Goal: Task Accomplishment & Management: Use online tool/utility

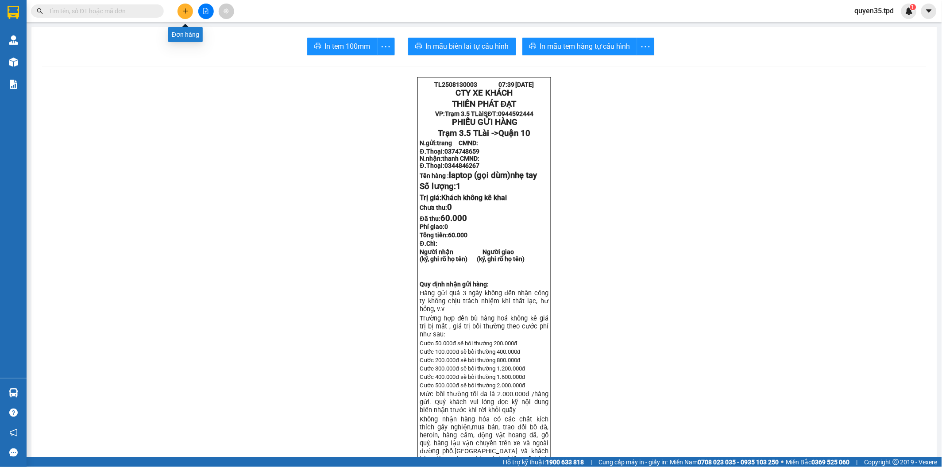
drag, startPoint x: 0, startPoint y: 0, endPoint x: 185, endPoint y: 10, distance: 184.9
click at [185, 10] on icon "plus" at bounding box center [185, 11] width 6 height 6
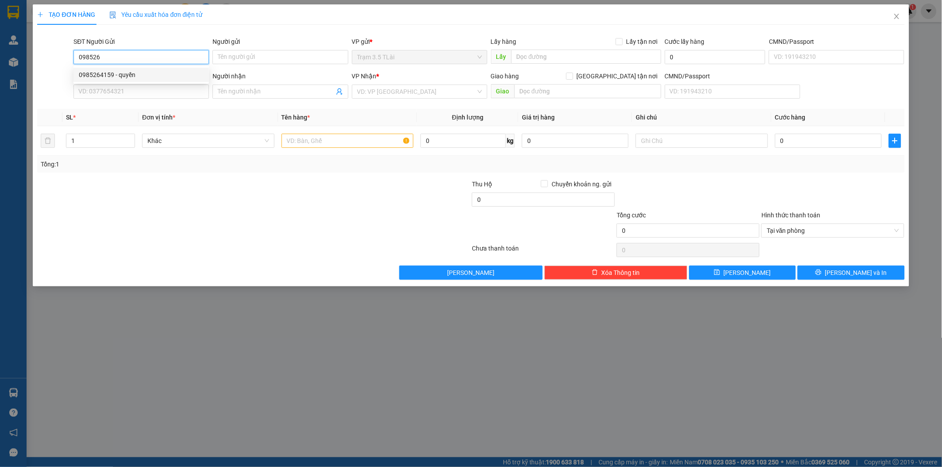
click at [126, 74] on div "0985264159 - quyền" at bounding box center [141, 75] width 125 height 10
type input "0985264159"
type input "quyền"
type input "0912938039"
type input "cúc"
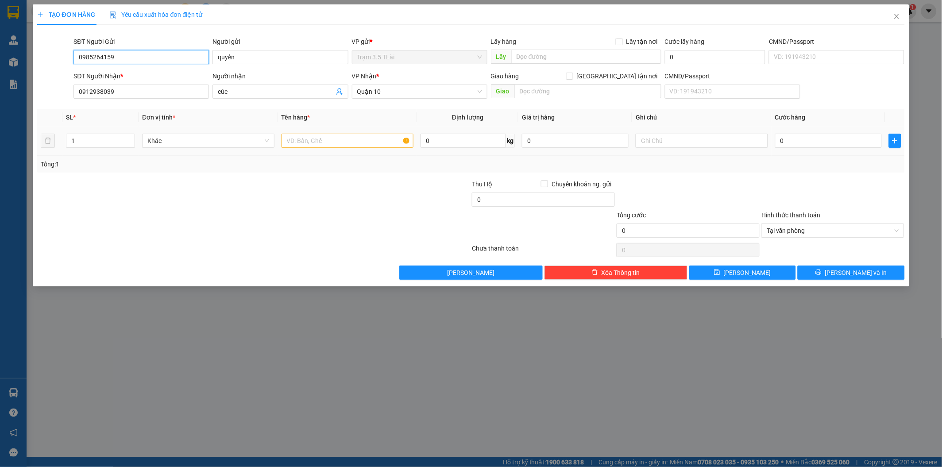
type input "0985264159"
click at [353, 140] on input "text" at bounding box center [348, 141] width 132 height 14
type input "bọc áo"
click at [798, 144] on input "0" at bounding box center [828, 141] width 107 height 14
type input "4"
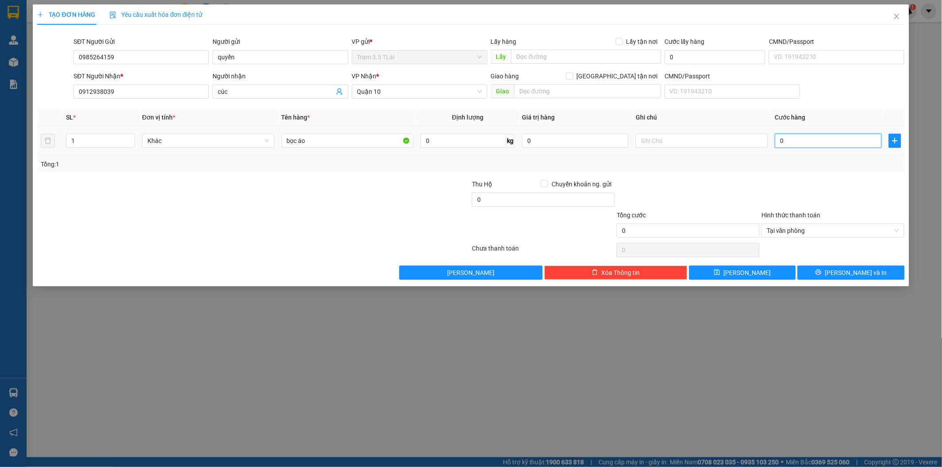
type input "4"
type input "40"
type input "400"
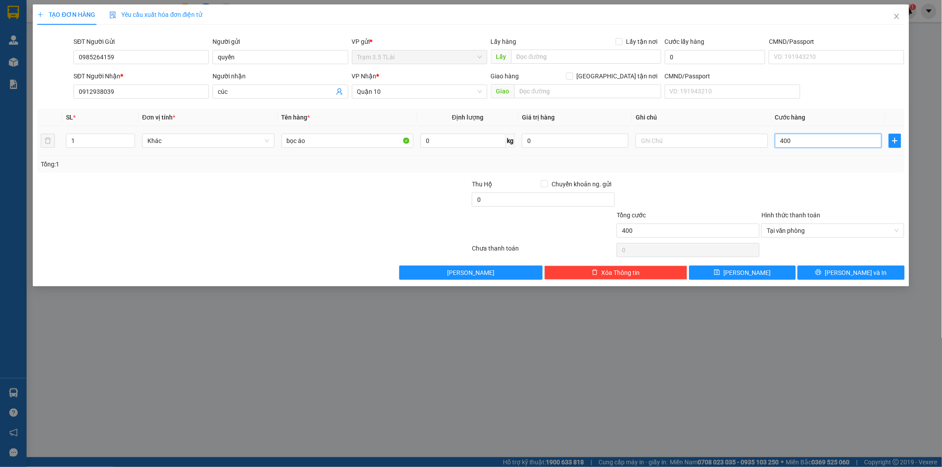
type input "4.000"
type input "40.000"
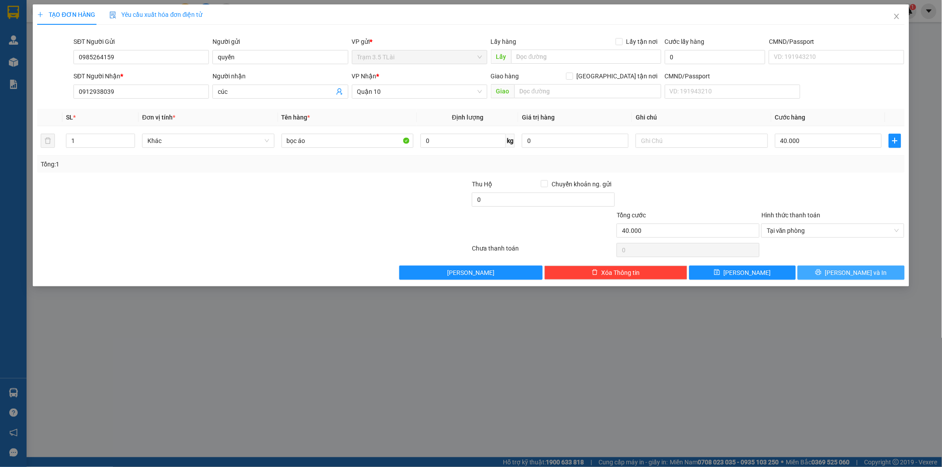
click at [833, 273] on button "[PERSON_NAME] và In" at bounding box center [851, 273] width 107 height 14
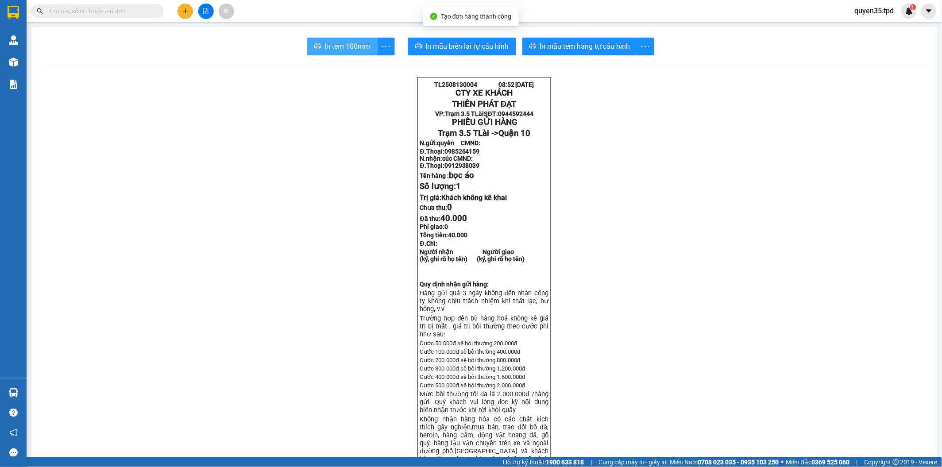
click at [344, 51] on span "In tem 100mm" at bounding box center [348, 46] width 46 height 11
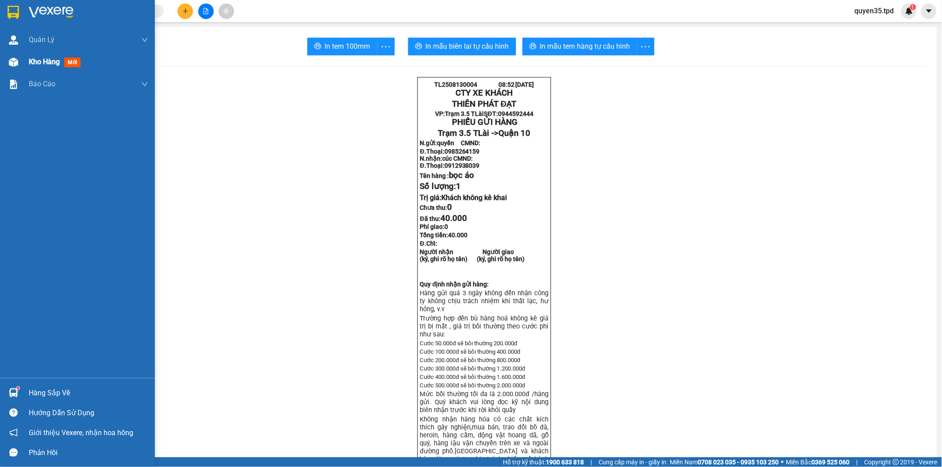
click at [18, 61] on div at bounding box center [13, 61] width 15 height 15
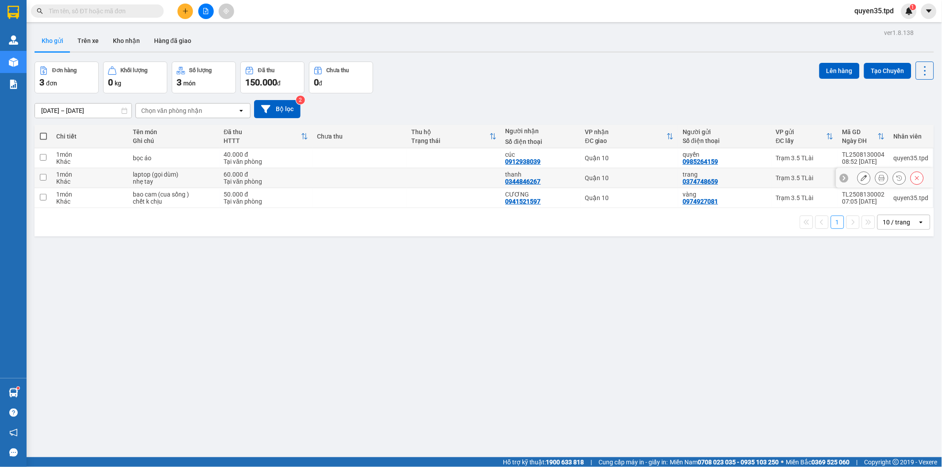
click at [40, 175] on input "checkbox" at bounding box center [43, 177] width 7 height 7
checkbox input "true"
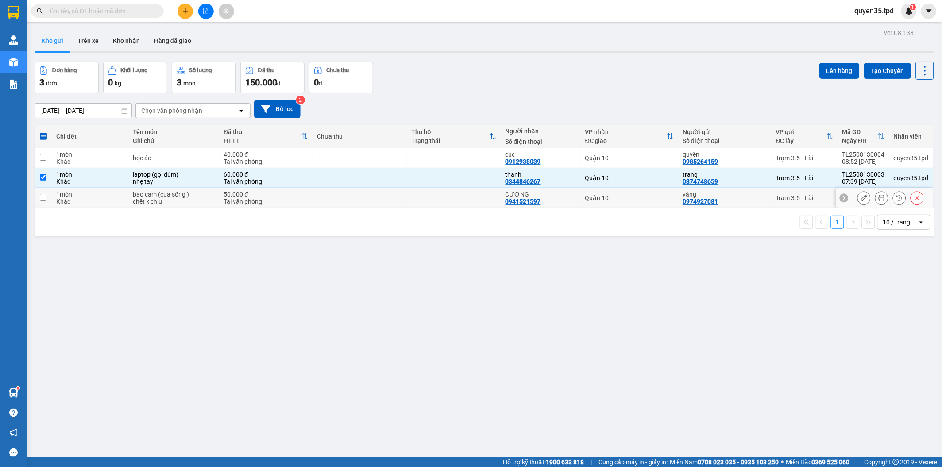
click at [42, 197] on input "checkbox" at bounding box center [43, 197] width 7 height 7
checkbox input "true"
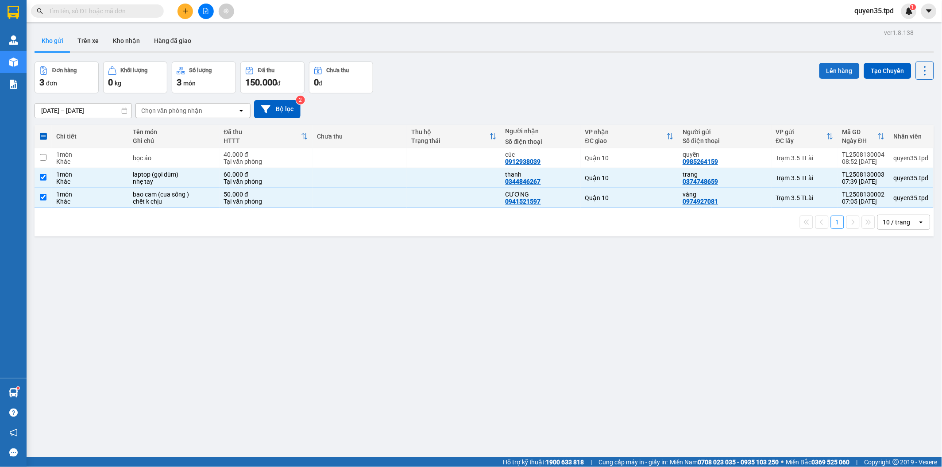
click at [826, 73] on button "Lên hàng" at bounding box center [840, 71] width 40 height 16
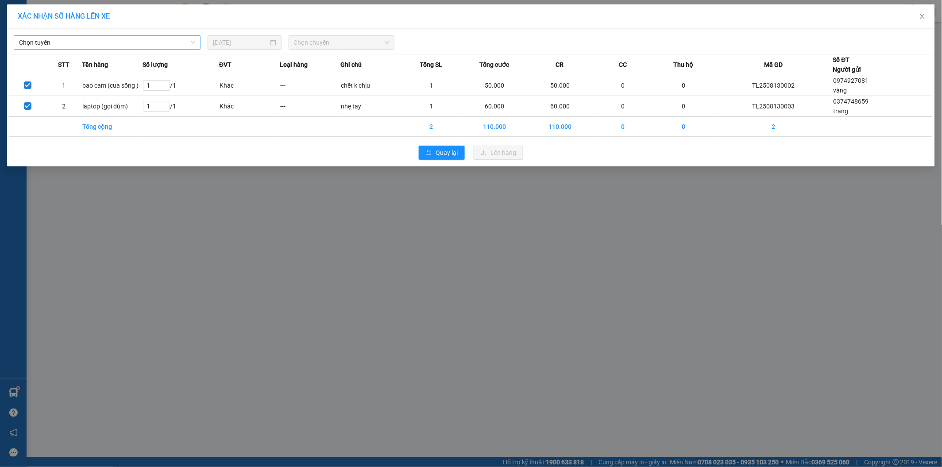
click at [93, 41] on span "Chọn tuyến" at bounding box center [107, 42] width 176 height 13
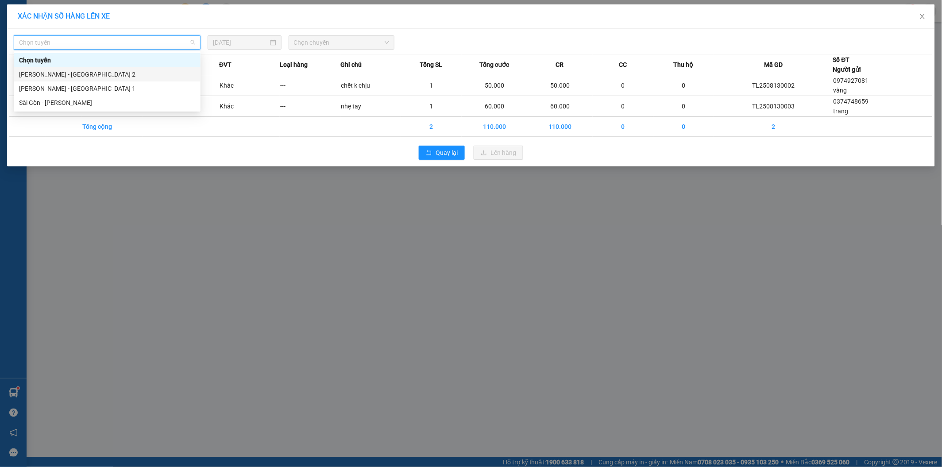
click at [68, 74] on div "[PERSON_NAME] - [GEOGRAPHIC_DATA] 2" at bounding box center [107, 75] width 176 height 10
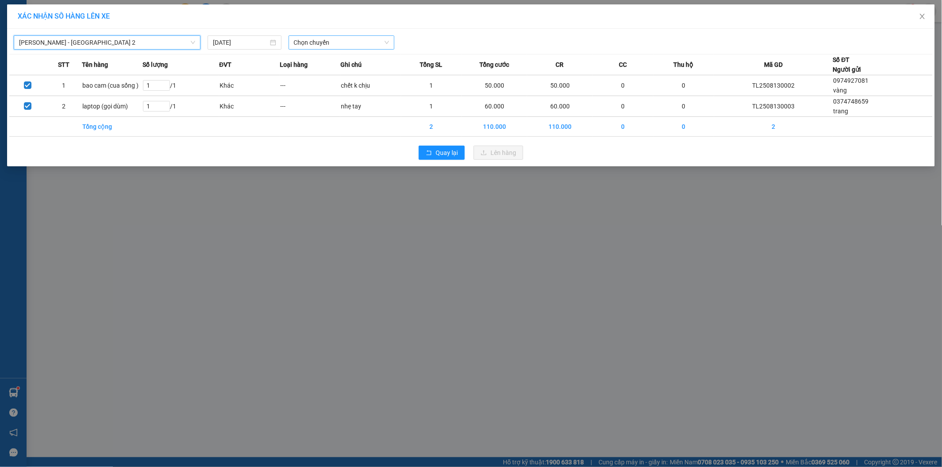
click at [346, 38] on span "Chọn chuyến" at bounding box center [342, 42] width 96 height 13
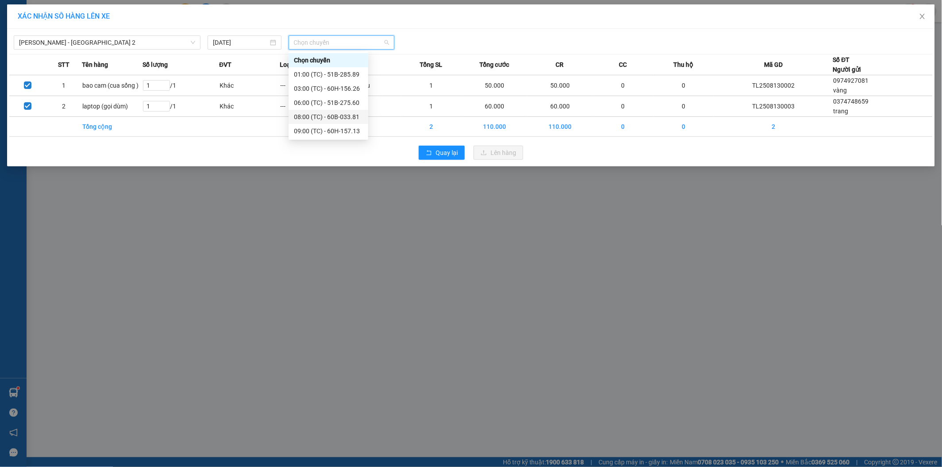
click at [338, 119] on div "08:00 (TC) - 60B-033.81" at bounding box center [328, 117] width 69 height 10
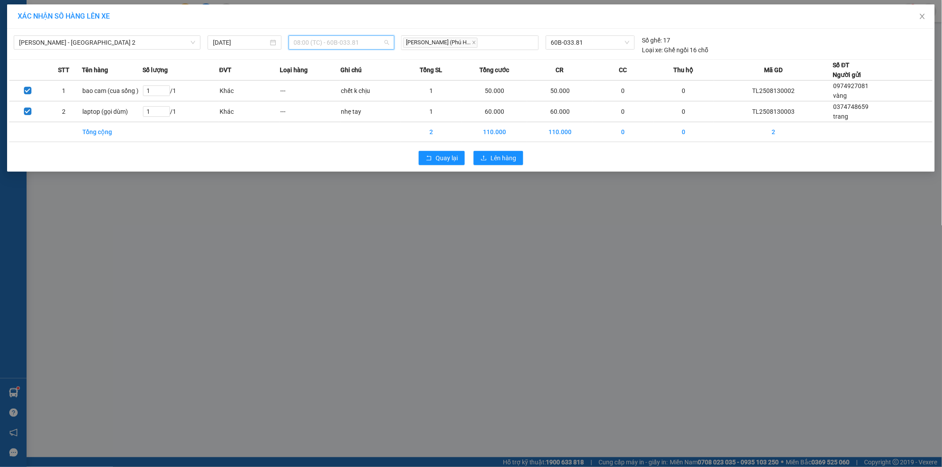
click at [376, 46] on span "08:00 (TC) - 60B-033.81" at bounding box center [342, 42] width 96 height 13
type input "08:05"
click at [345, 74] on div "Thêm chuyến " 08:05 "" at bounding box center [336, 74] width 94 height 15
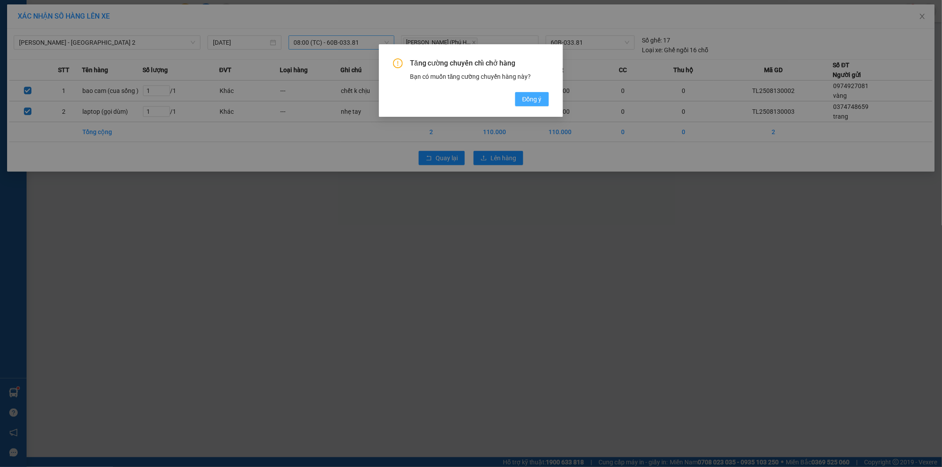
click at [538, 103] on span "Đồng ý" at bounding box center [532, 99] width 19 height 10
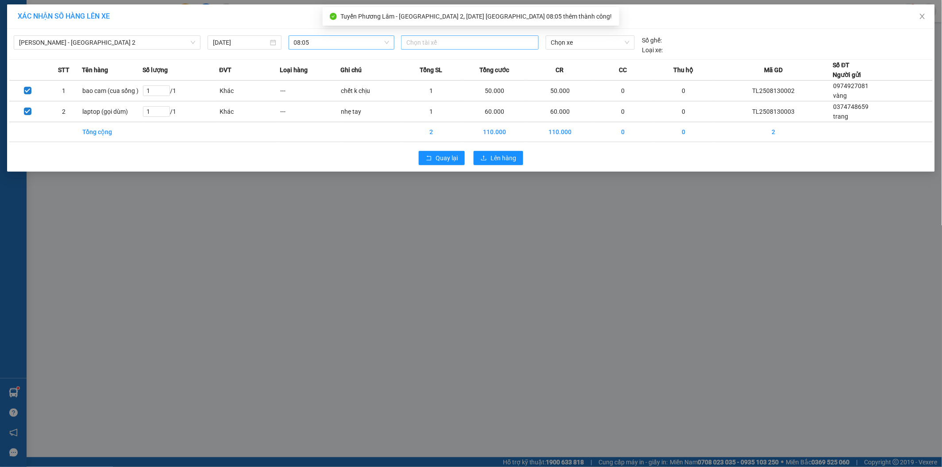
click at [430, 47] on div at bounding box center [469, 42] width 133 height 11
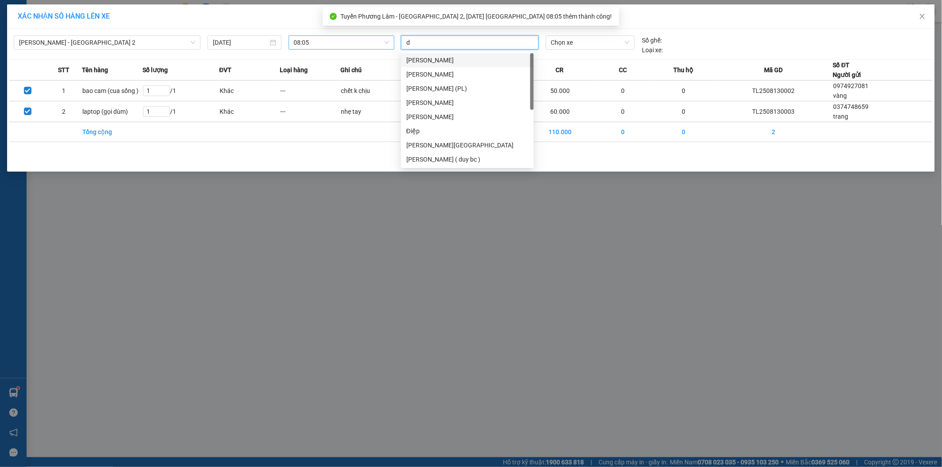
type input "du"
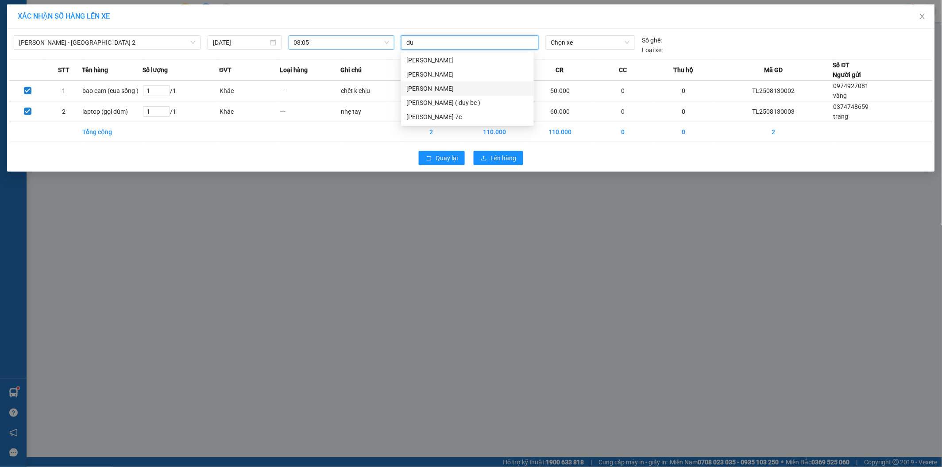
click at [440, 87] on div "[PERSON_NAME]" at bounding box center [468, 89] width 122 height 10
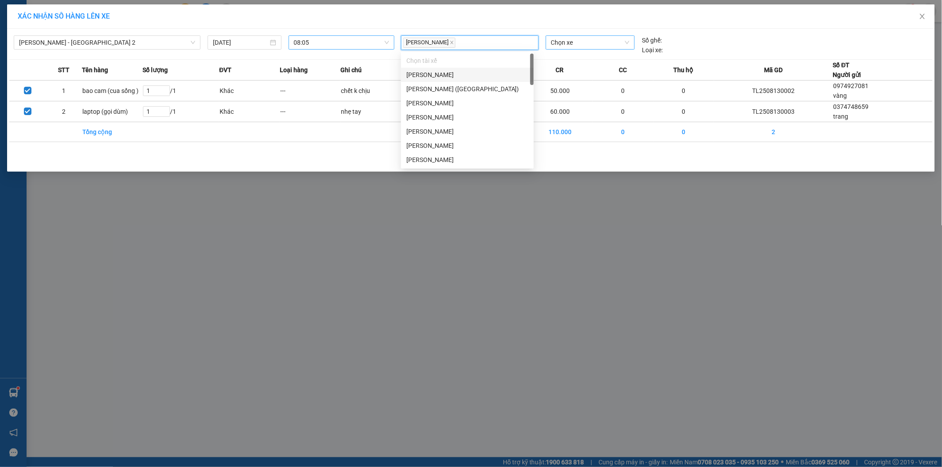
click at [569, 41] on span "Chọn xe" at bounding box center [590, 42] width 79 height 13
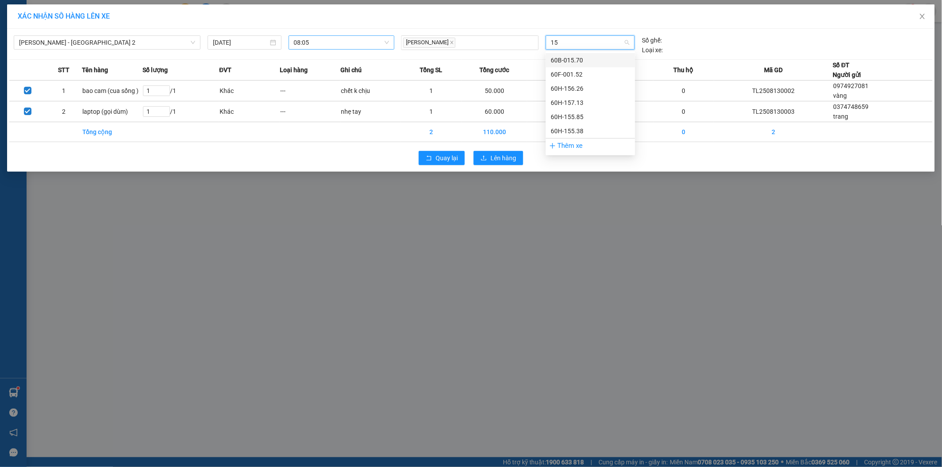
type input "155"
click at [583, 59] on div "60H-155.85" at bounding box center [590, 60] width 79 height 10
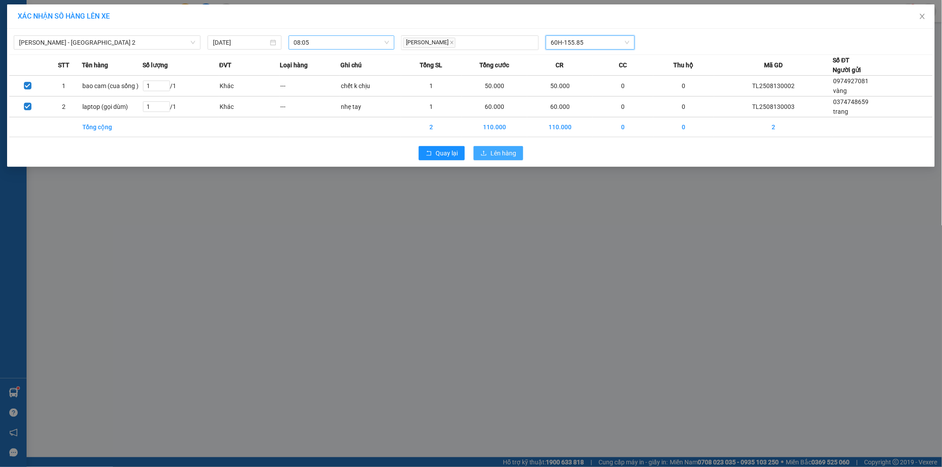
click at [498, 155] on span "Lên hàng" at bounding box center [504, 153] width 26 height 10
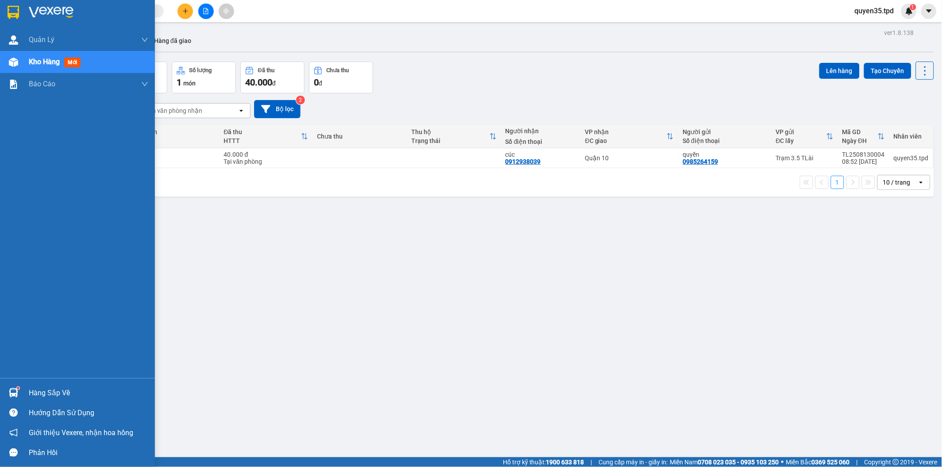
click at [55, 397] on div "Hàng sắp về" at bounding box center [89, 393] width 120 height 13
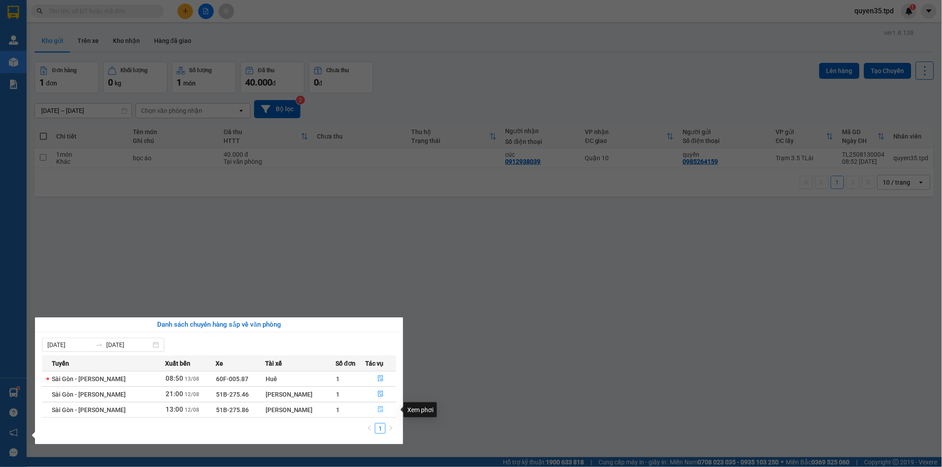
click at [378, 407] on icon "file-done" at bounding box center [380, 410] width 5 height 6
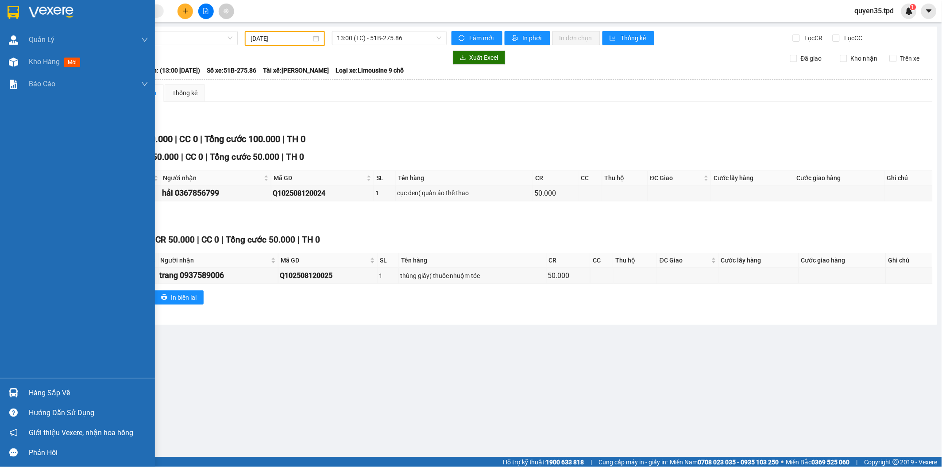
click at [23, 391] on div "Hàng sắp về" at bounding box center [77, 393] width 155 height 20
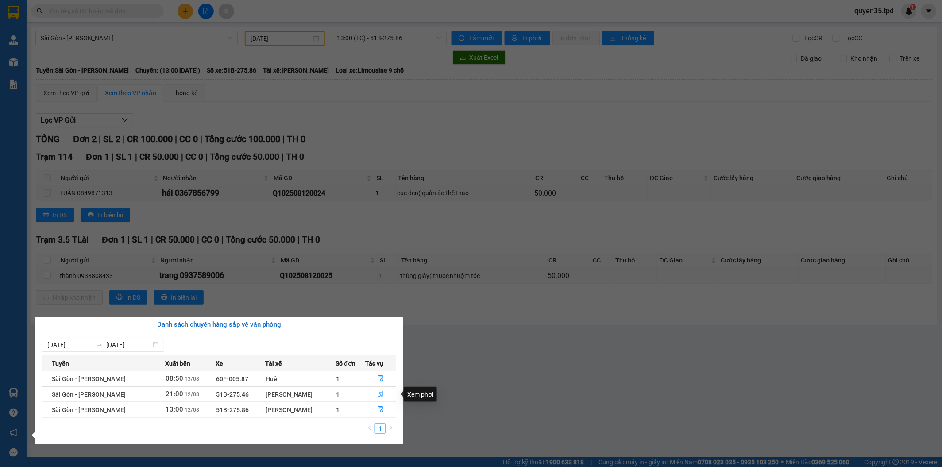
click at [380, 395] on icon "file-done" at bounding box center [381, 394] width 6 height 6
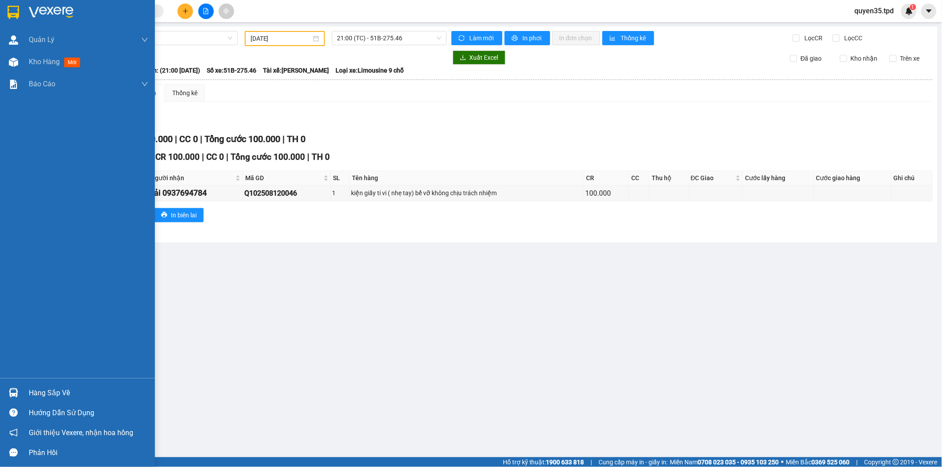
click at [21, 393] on div "Hàng sắp về" at bounding box center [77, 393] width 155 height 20
